Goal: Transaction & Acquisition: Book appointment/travel/reservation

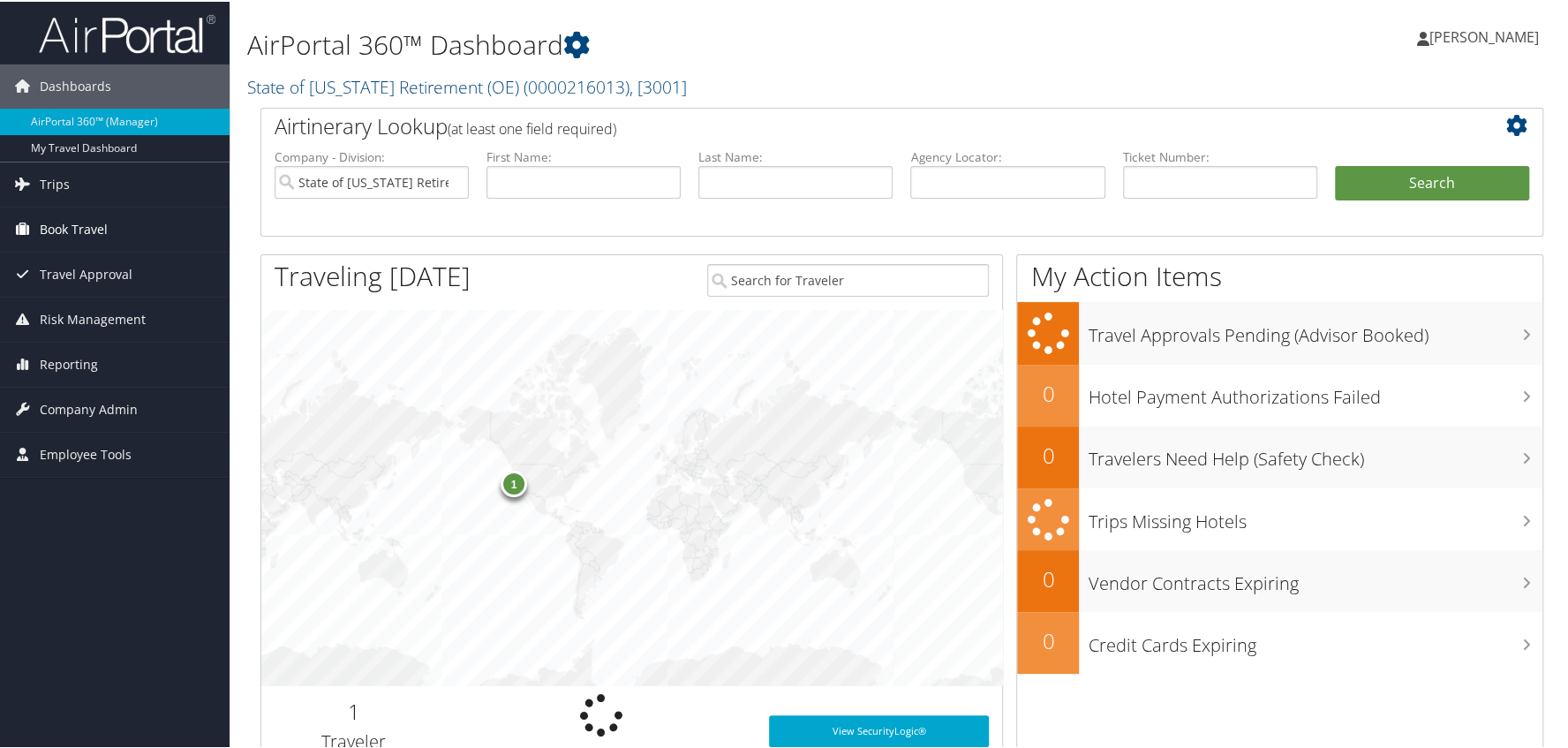
click at [111, 226] on link "Book Travel" at bounding box center [114, 228] width 230 height 44
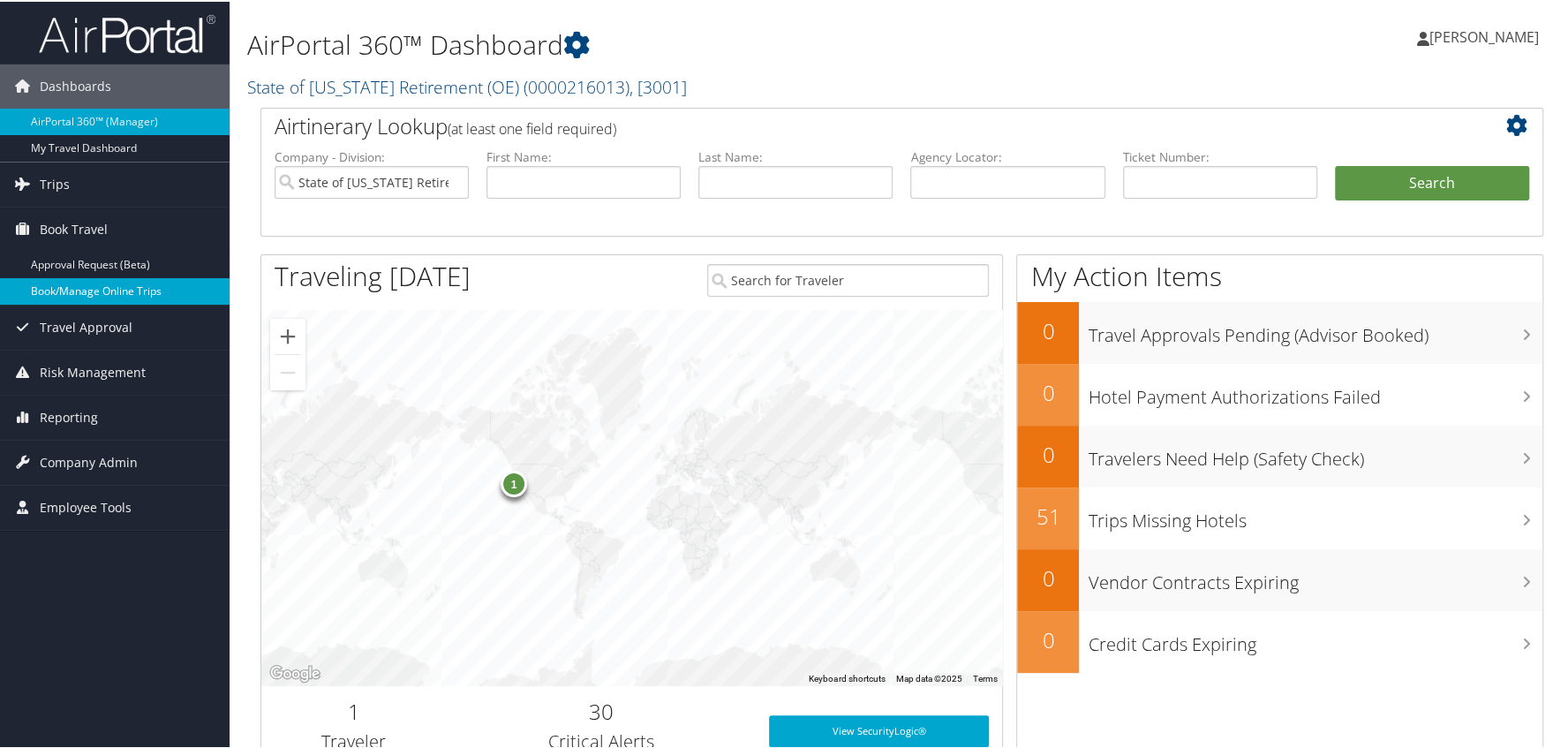
click at [111, 293] on link "Book/Manage Online Trips" at bounding box center [114, 290] width 230 height 26
